Goal: Transaction & Acquisition: Obtain resource

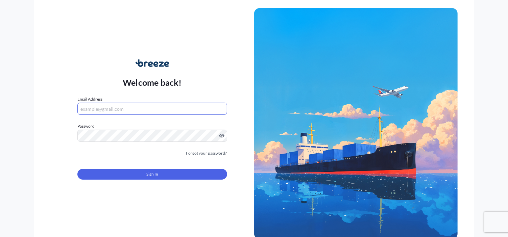
click at [145, 107] on input "Email Address" at bounding box center [151, 109] width 149 height 12
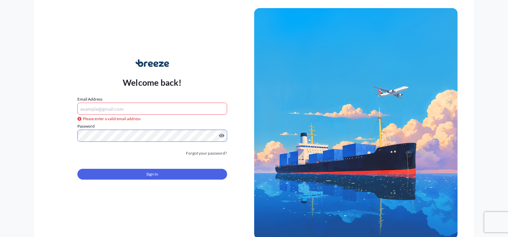
click at [137, 106] on input "Email Address" at bounding box center [151, 109] width 149 height 12
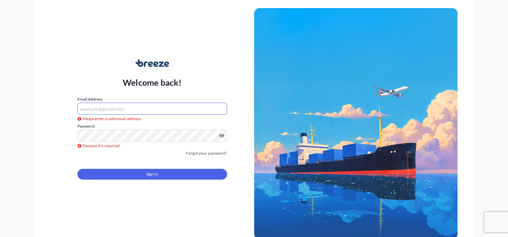
click at [138, 113] on input "Email Address" at bounding box center [151, 109] width 149 height 12
drag, startPoint x: 130, startPoint y: 111, endPoint x: 133, endPoint y: 109, distance: 4.1
click at [131, 111] on input "Email Address" at bounding box center [151, 109] width 149 height 12
type input "[EMAIL_ADDRESS][DOMAIN_NAME]"
click at [206, 153] on link "Forgot your password?" at bounding box center [206, 153] width 41 height 7
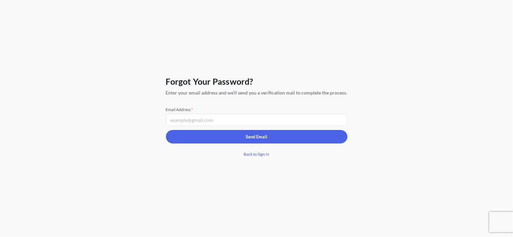
click at [224, 120] on input "Email Address *" at bounding box center [256, 120] width 181 height 12
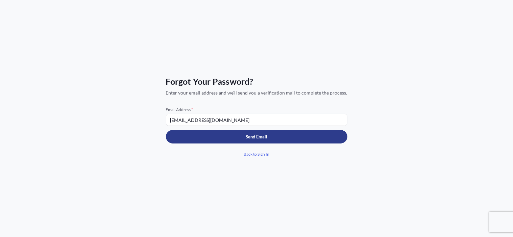
type input "[EMAIL_ADDRESS][DOMAIN_NAME]"
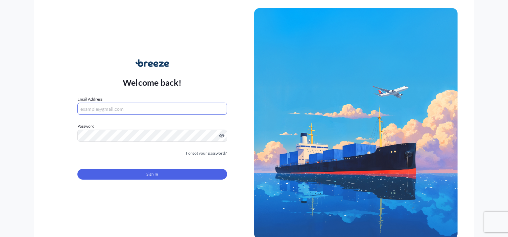
click at [126, 109] on input "Email Address" at bounding box center [151, 109] width 149 height 12
type input "[EMAIL_ADDRESS][DOMAIN_NAME]"
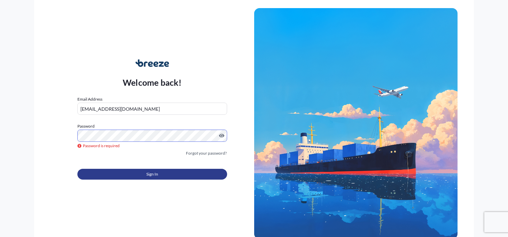
click at [177, 174] on button "Sign In" at bounding box center [151, 174] width 149 height 11
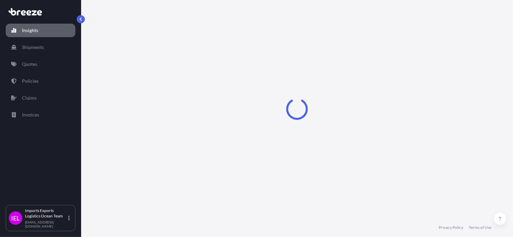
select select "2025"
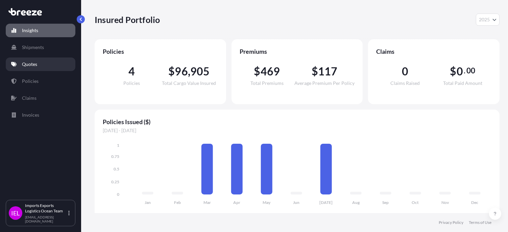
click at [29, 65] on p "Quotes" at bounding box center [29, 64] width 15 height 7
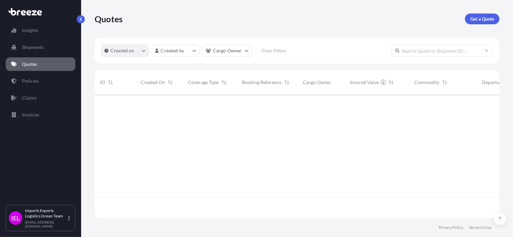
scroll to position [143, 400]
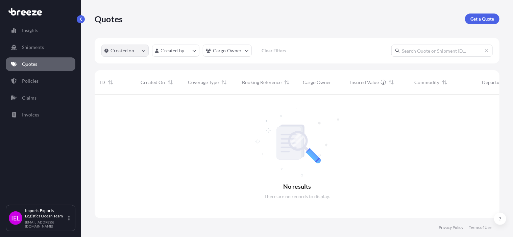
click at [142, 52] on icon "createdOn Filter options" at bounding box center [144, 51] width 4 height 4
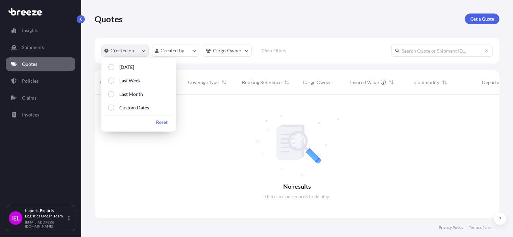
click at [142, 52] on icon "createdOn Filter options" at bounding box center [144, 51] width 4 height 4
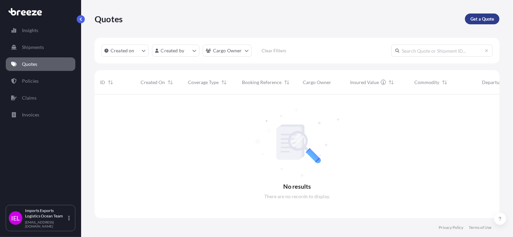
click at [488, 19] on p "Get a Quote" at bounding box center [482, 19] width 24 height 7
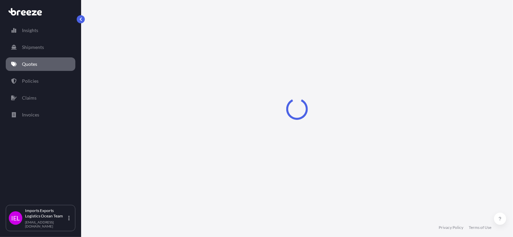
select select "Sea"
select select "1"
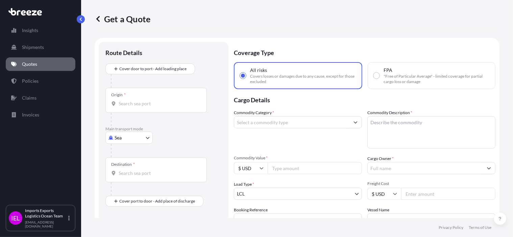
scroll to position [11, 0]
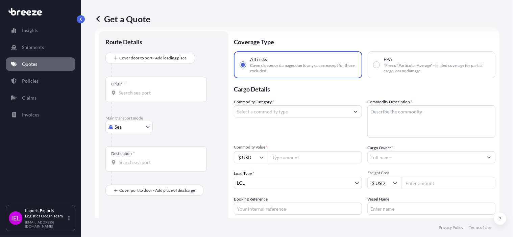
click at [134, 85] on div "Origin *" at bounding box center [155, 89] width 101 height 25
click at [134, 90] on input "Origin *" at bounding box center [159, 93] width 80 height 7
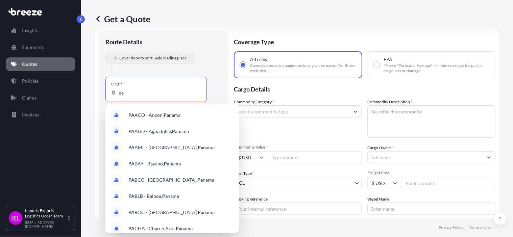
type input "p"
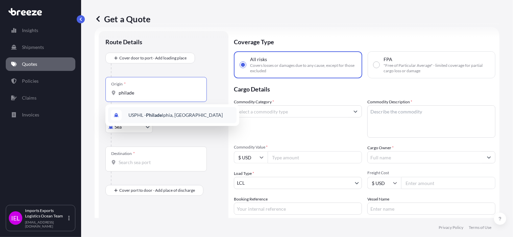
click at [182, 113] on span "USPHL - Philade lphia, [GEOGRAPHIC_DATA]" at bounding box center [175, 115] width 94 height 7
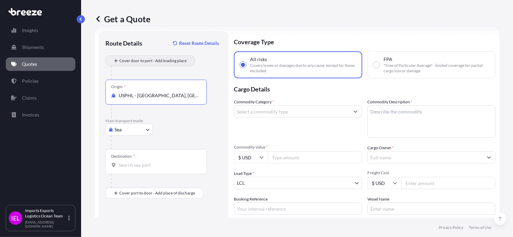
type input "USPHL - [GEOGRAPHIC_DATA], [GEOGRAPHIC_DATA]"
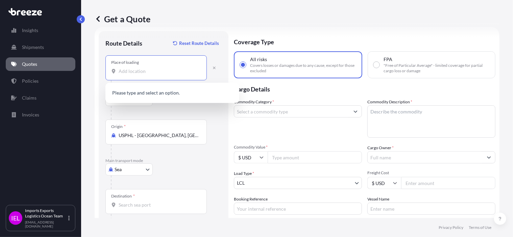
click at [147, 69] on input "Place of loading" at bounding box center [159, 71] width 80 height 7
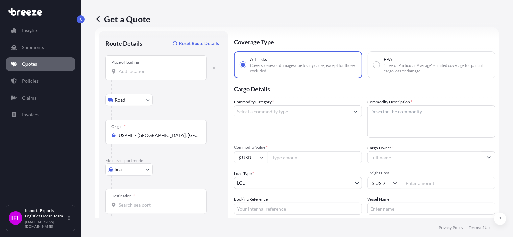
click at [152, 71] on input "Place of loading" at bounding box center [159, 71] width 80 height 7
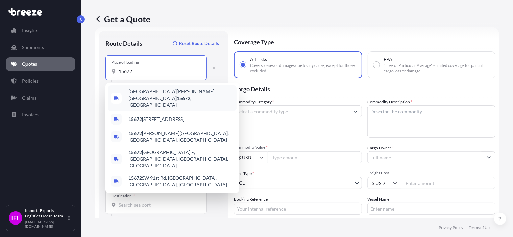
click at [181, 94] on span "[GEOGRAPHIC_DATA][PERSON_NAME] , [GEOGRAPHIC_DATA]" at bounding box center [180, 98] width 105 height 20
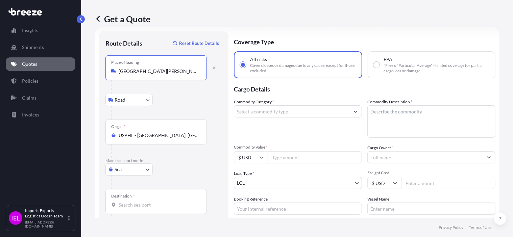
type input "[GEOGRAPHIC_DATA][PERSON_NAME], [GEOGRAPHIC_DATA]"
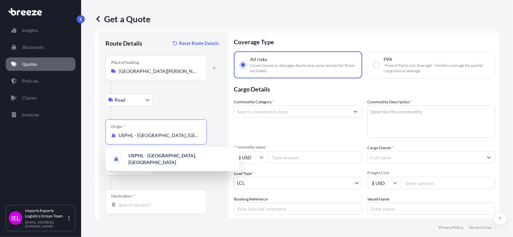
drag, startPoint x: 195, startPoint y: 136, endPoint x: 98, endPoint y: 133, distance: 96.7
click at [99, 133] on div "Route Details Reset Route Details Place of loading [GEOGRAPHIC_DATA][PERSON_NAM…" at bounding box center [164, 152] width 130 height 242
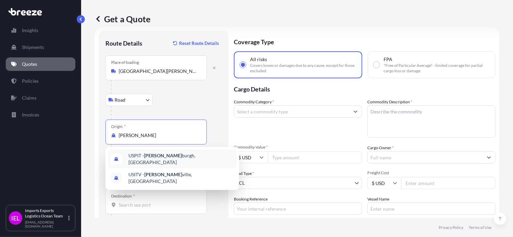
click at [167, 158] on span "USPIT - [PERSON_NAME] burgh, [GEOGRAPHIC_DATA]" at bounding box center [180, 159] width 105 height 14
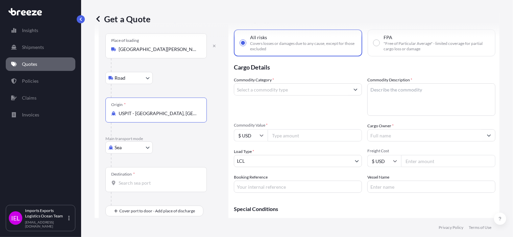
scroll to position [45, 0]
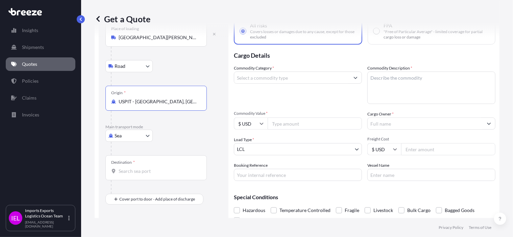
type input "USPIT - [GEOGRAPHIC_DATA], [GEOGRAPHIC_DATA]"
click at [157, 176] on div "Destination *" at bounding box center [155, 167] width 101 height 25
click at [157, 175] on input "Destination *" at bounding box center [159, 171] width 80 height 7
type input "BRRIO - [GEOGRAPHIC_DATA], [GEOGRAPHIC_DATA]"
click at [313, 77] on input "Commodity Category *" at bounding box center [291, 78] width 115 height 12
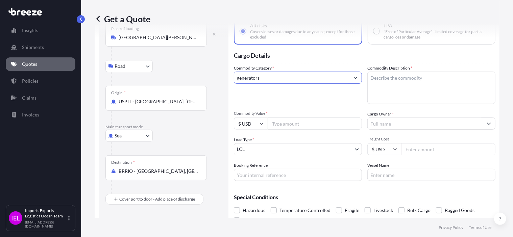
click at [343, 77] on input "generators" at bounding box center [291, 78] width 115 height 12
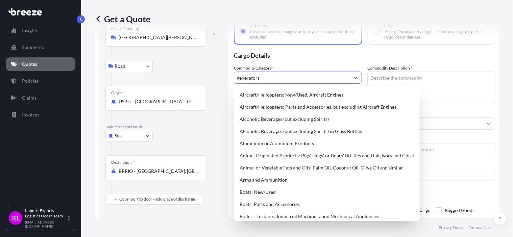
click at [354, 78] on icon "Show suggestions" at bounding box center [355, 78] width 4 height 4
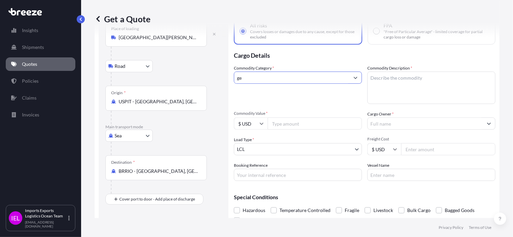
type input "g"
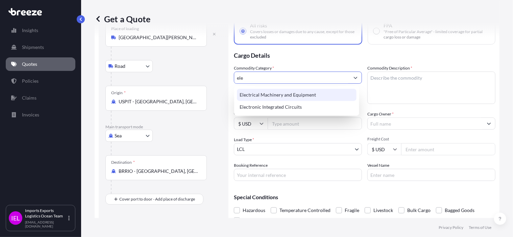
click at [304, 96] on div "Electrical Machinery and Equipment" at bounding box center [297, 95] width 120 height 12
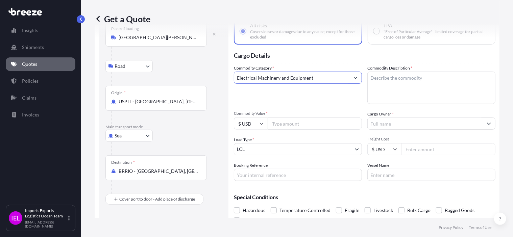
type input "Electrical Machinery and Equipment"
drag, startPoint x: 380, startPoint y: 75, endPoint x: 384, endPoint y: 75, distance: 4.4
click at [380, 75] on textarea "Commodity Description *" at bounding box center [431, 88] width 128 height 32
type textarea "generators"
click at [287, 126] on input "Commodity Value *" at bounding box center [315, 124] width 94 height 12
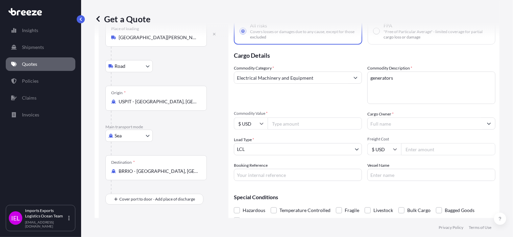
drag, startPoint x: 283, startPoint y: 126, endPoint x: 288, endPoint y: 125, distance: 4.5
click at [284, 126] on input "Commodity Value *" at bounding box center [315, 124] width 94 height 12
type input "713086"
click at [351, 148] on body "Insights Shipments Quotes Policies Claims Invoices IEL Imports Exports Logistic…" at bounding box center [256, 118] width 513 height 237
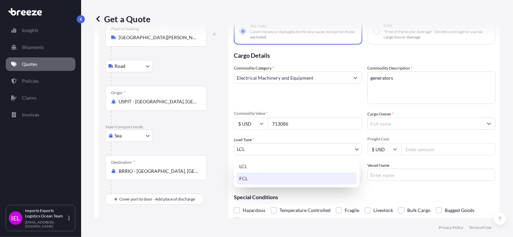
click at [296, 178] on div "FCL" at bounding box center [297, 179] width 120 height 12
select select "2"
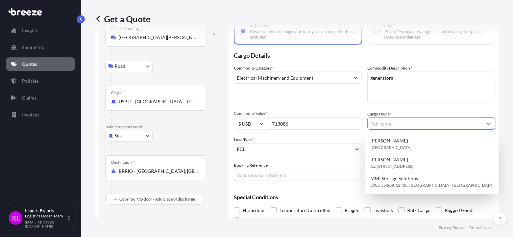
click at [483, 121] on button "Show suggestions" at bounding box center [489, 124] width 12 height 12
click at [445, 128] on input "Cargo Owner *" at bounding box center [425, 124] width 115 height 12
type input "w"
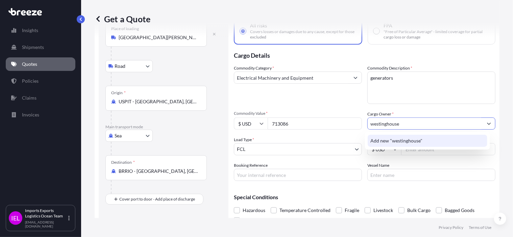
click at [408, 140] on span "Add new "westinghouse"" at bounding box center [396, 141] width 52 height 7
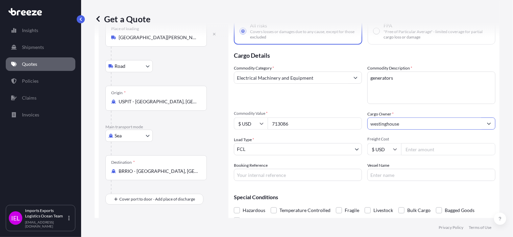
type input "westinghouse"
click at [418, 153] on input "Freight Cost" at bounding box center [448, 149] width 94 height 12
type input "3"
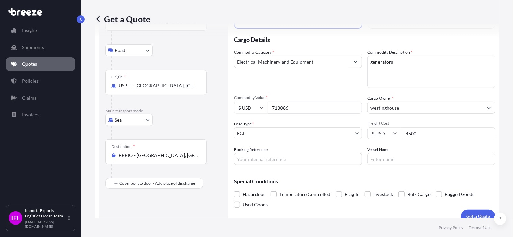
scroll to position [69, 0]
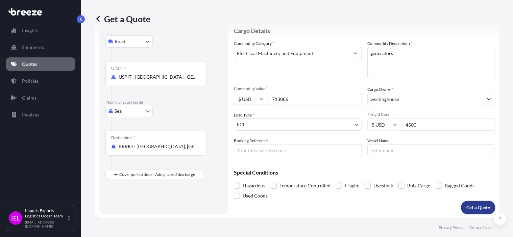
type input "4500"
click at [479, 212] on button "Get a Quote" at bounding box center [478, 208] width 34 height 14
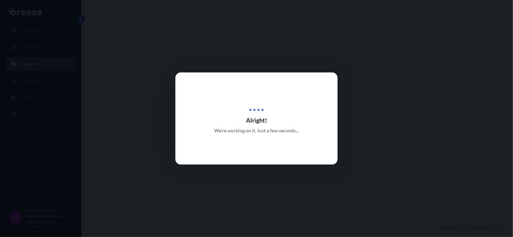
select select "Road"
select select "Sea"
select select "2"
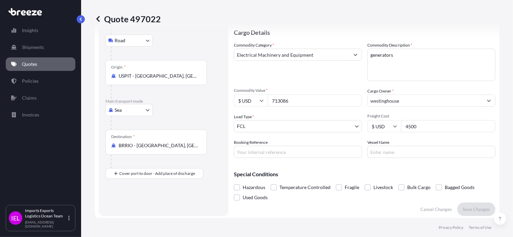
scroll to position [135, 0]
